Goal: Information Seeking & Learning: Learn about a topic

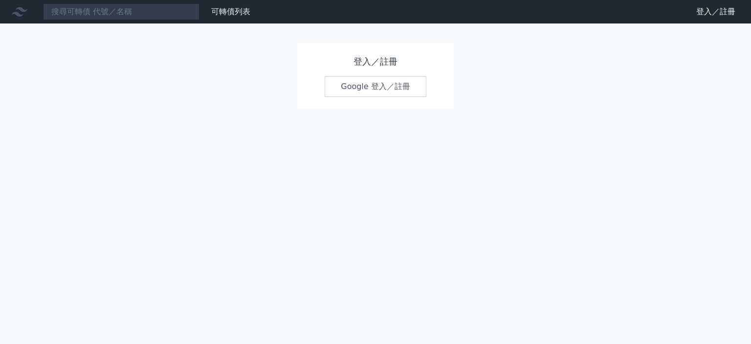
click at [368, 84] on link "Google 登入／註冊" at bounding box center [376, 86] width 102 height 21
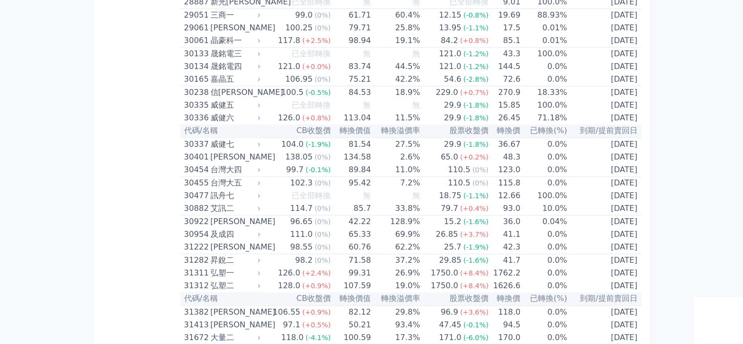
scroll to position [3598, 0]
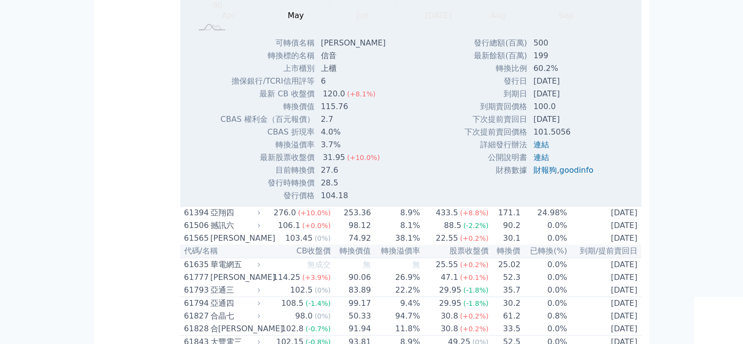
scroll to position [3657, 0]
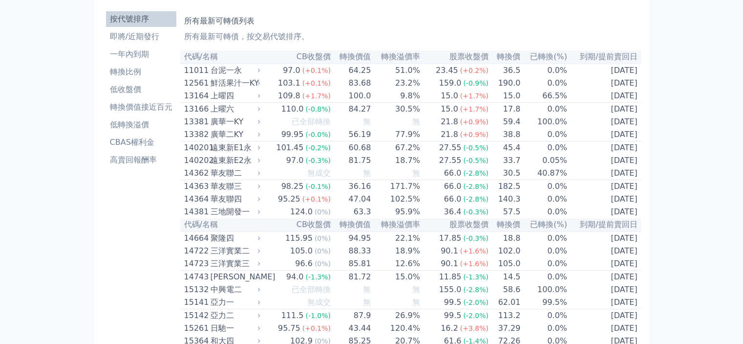
scroll to position [0, 0]
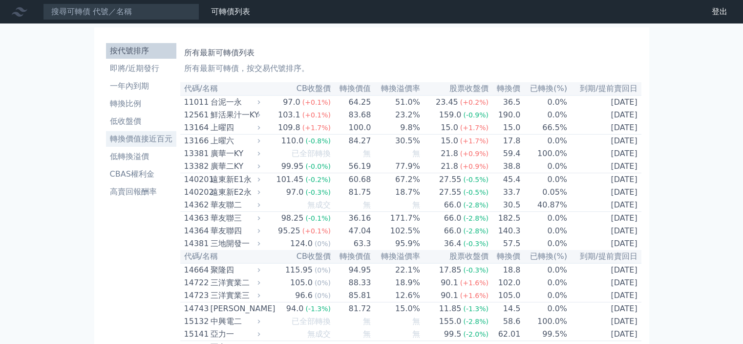
click at [134, 146] on link "轉換價值接近百元" at bounding box center [141, 139] width 70 height 16
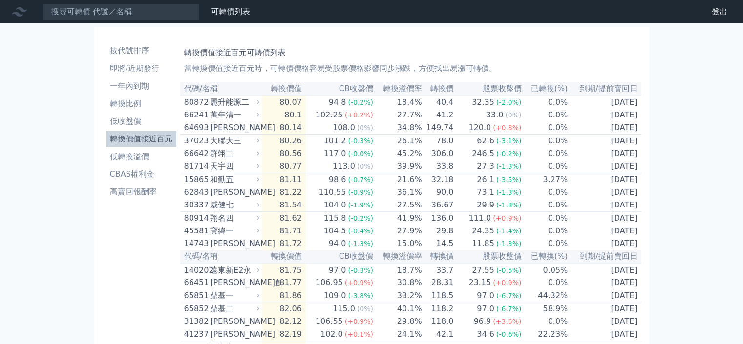
click at [291, 89] on th "轉換價值" at bounding box center [284, 88] width 44 height 13
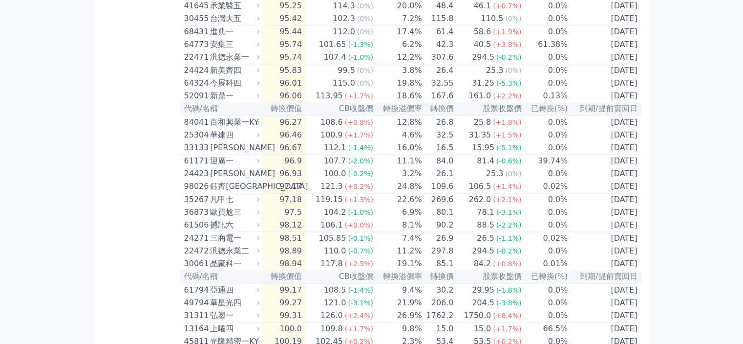
scroll to position [1144, 0]
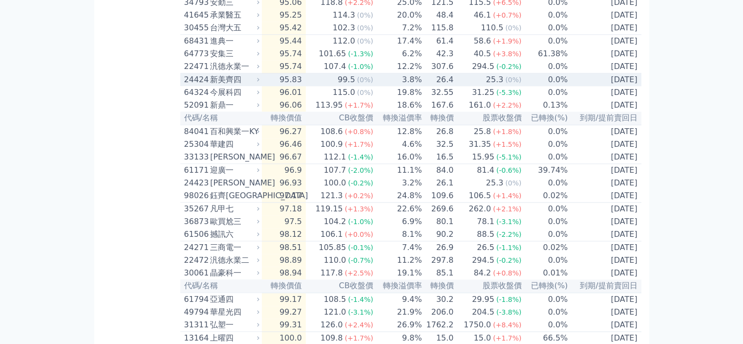
click at [219, 86] on div "新美齊四" at bounding box center [233, 80] width 47 height 12
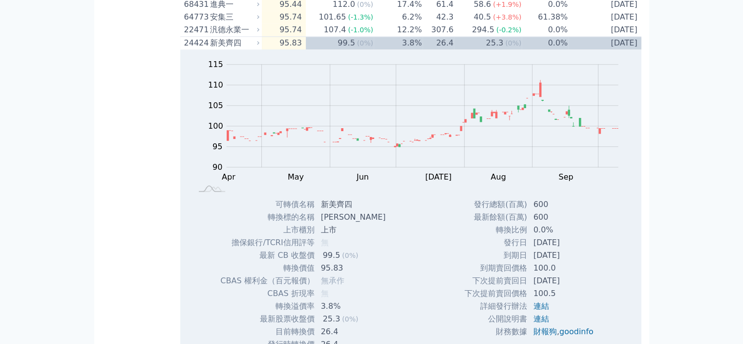
scroll to position [1203, 0]
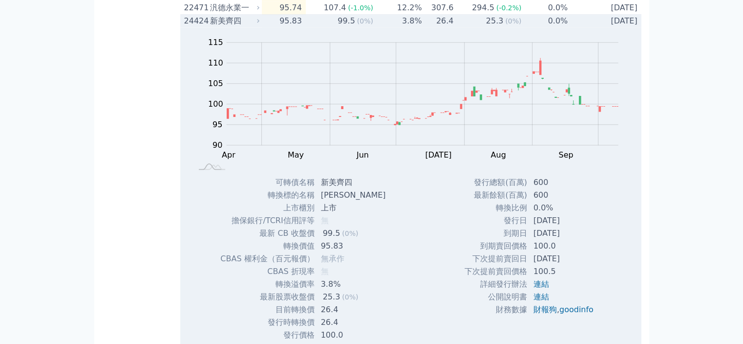
click at [220, 27] on div "新美齊四" at bounding box center [233, 21] width 47 height 12
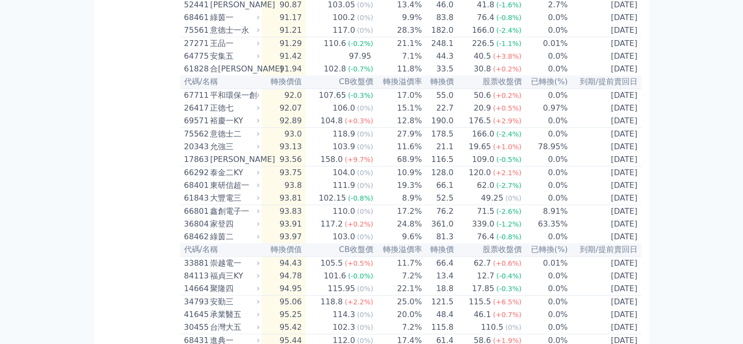
scroll to position [829, 0]
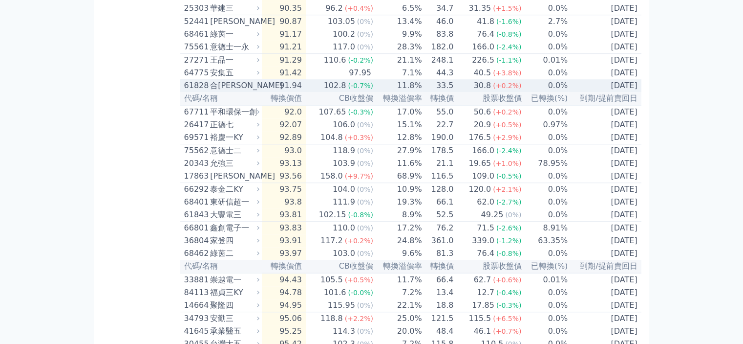
click at [223, 91] on div "合[PERSON_NAME]" at bounding box center [233, 86] width 47 height 12
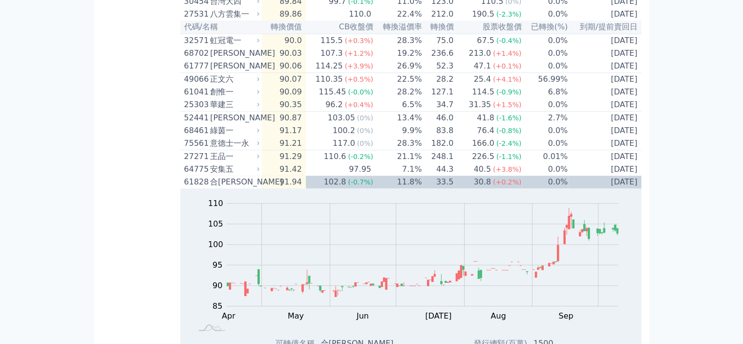
scroll to position [710, 0]
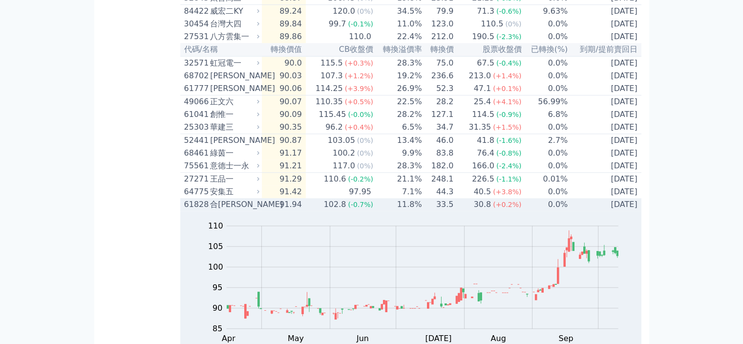
click at [218, 210] on div "合[PERSON_NAME]" at bounding box center [233, 204] width 47 height 12
